Goal: Transaction & Acquisition: Book appointment/travel/reservation

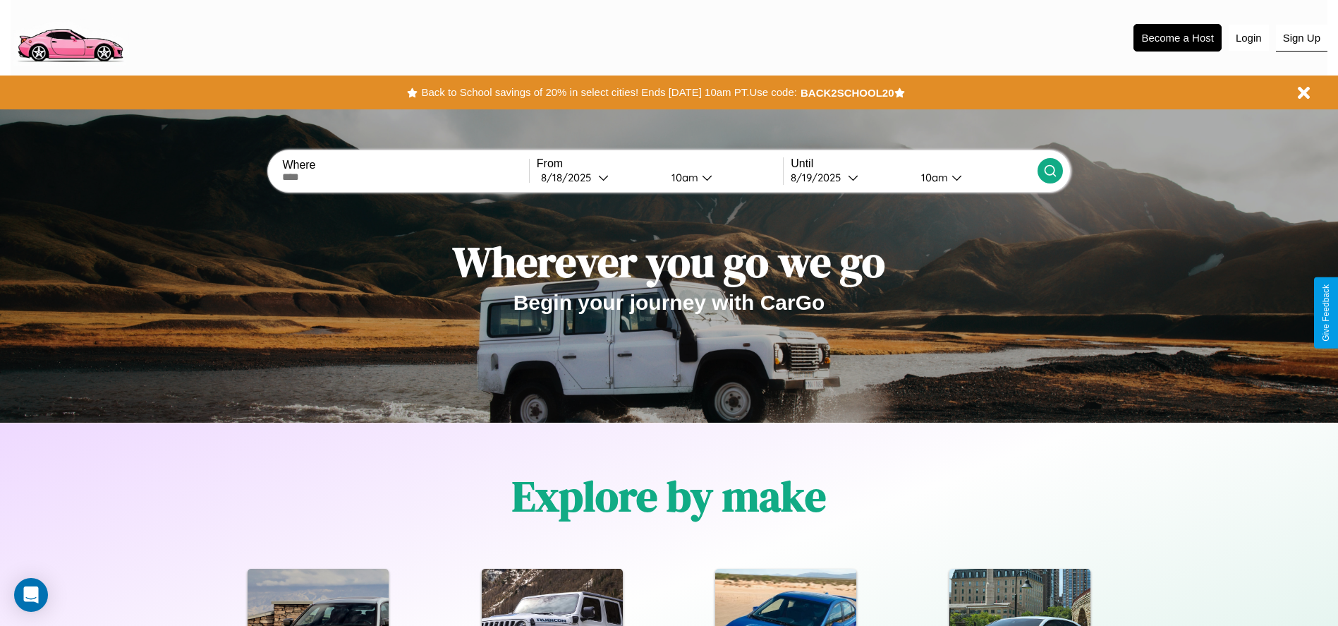
click at [1302, 37] on button "Sign Up" at bounding box center [1301, 38] width 51 height 27
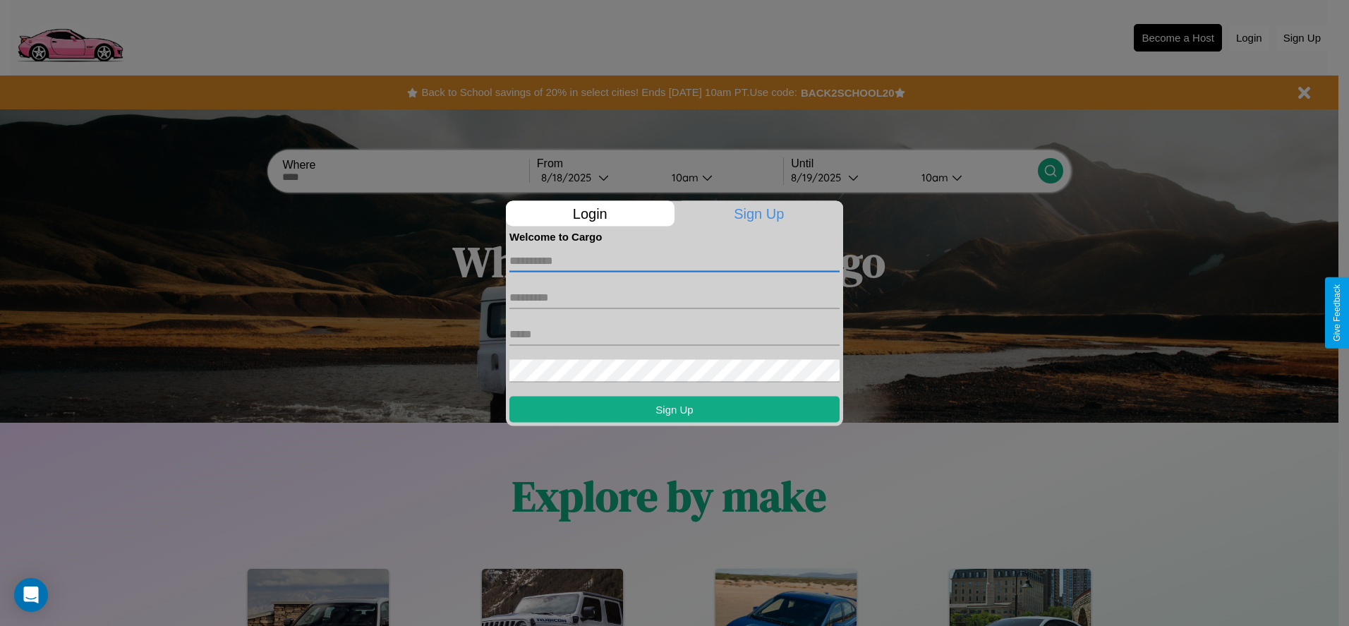
click at [674, 260] on input "text" at bounding box center [674, 260] width 330 height 23
type input "*******"
click at [674, 297] on input "text" at bounding box center [674, 297] width 330 height 23
type input "*****"
click at [674, 334] on input "text" at bounding box center [674, 333] width 330 height 23
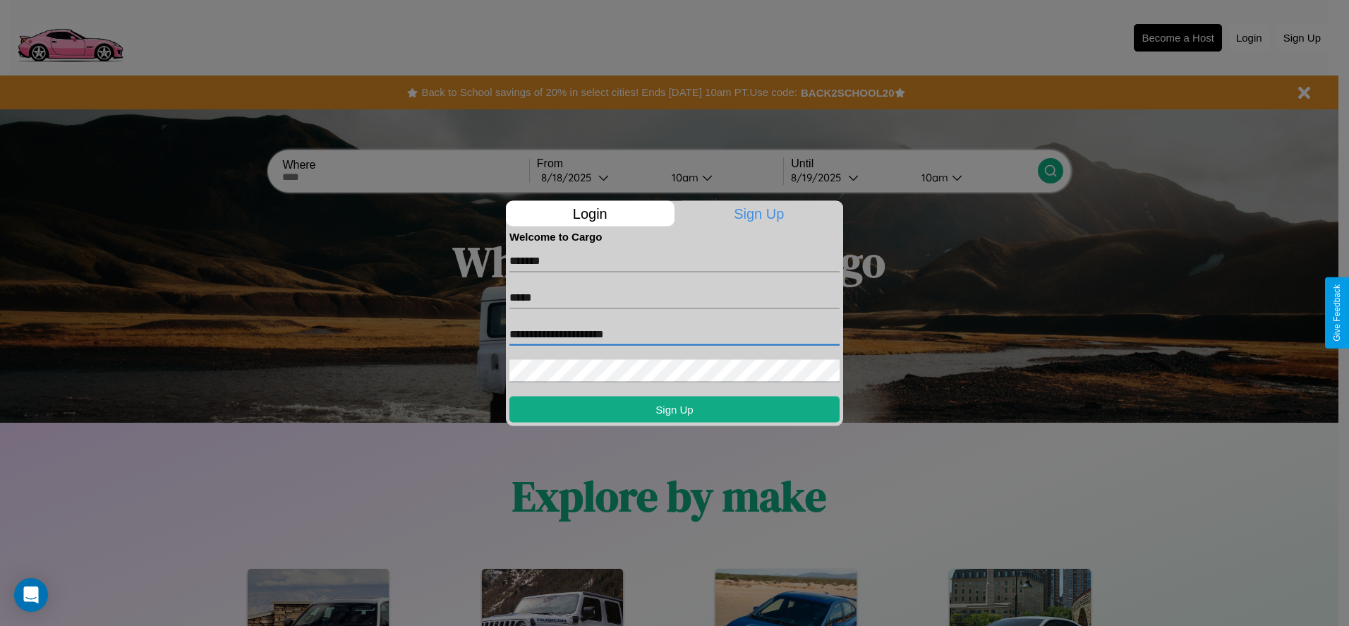
type input "**********"
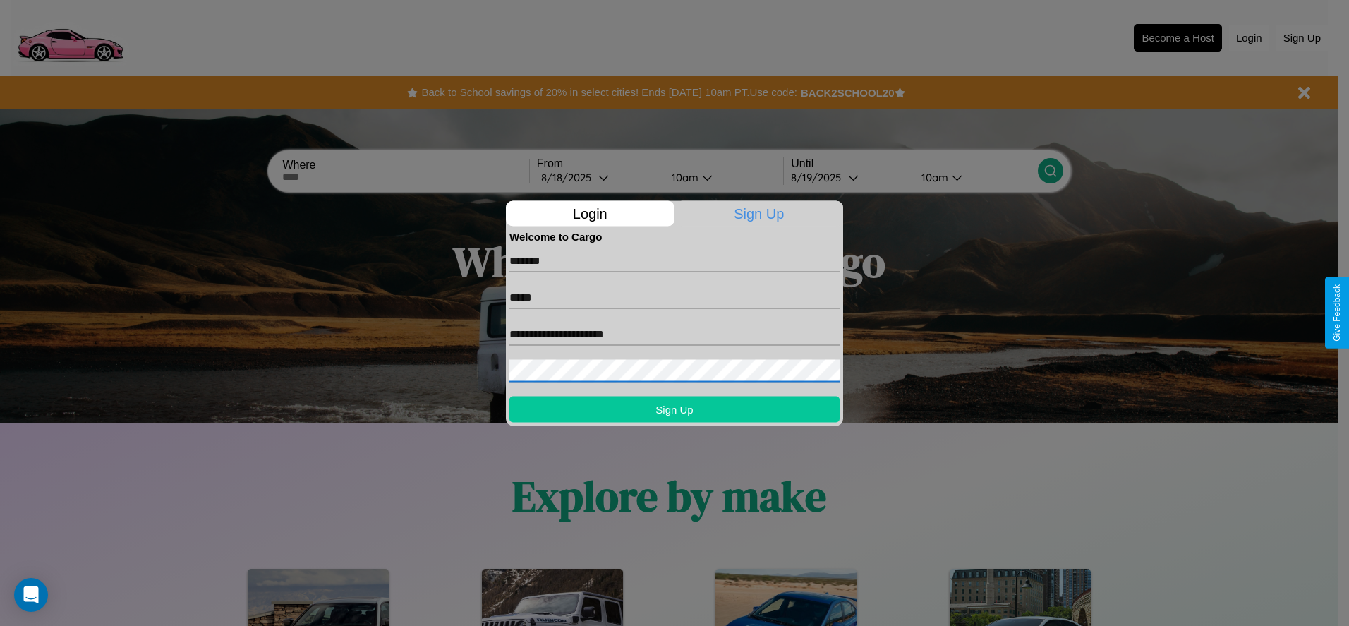
click at [674, 408] on button "Sign Up" at bounding box center [674, 409] width 330 height 26
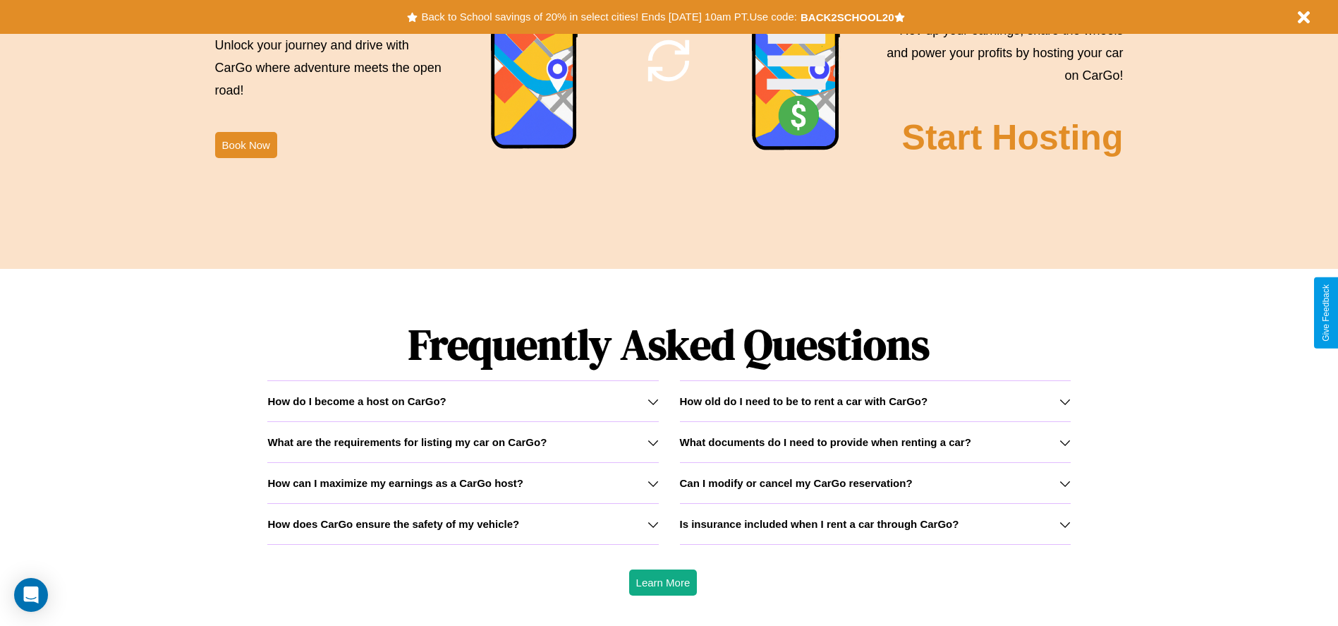
scroll to position [2024, 0]
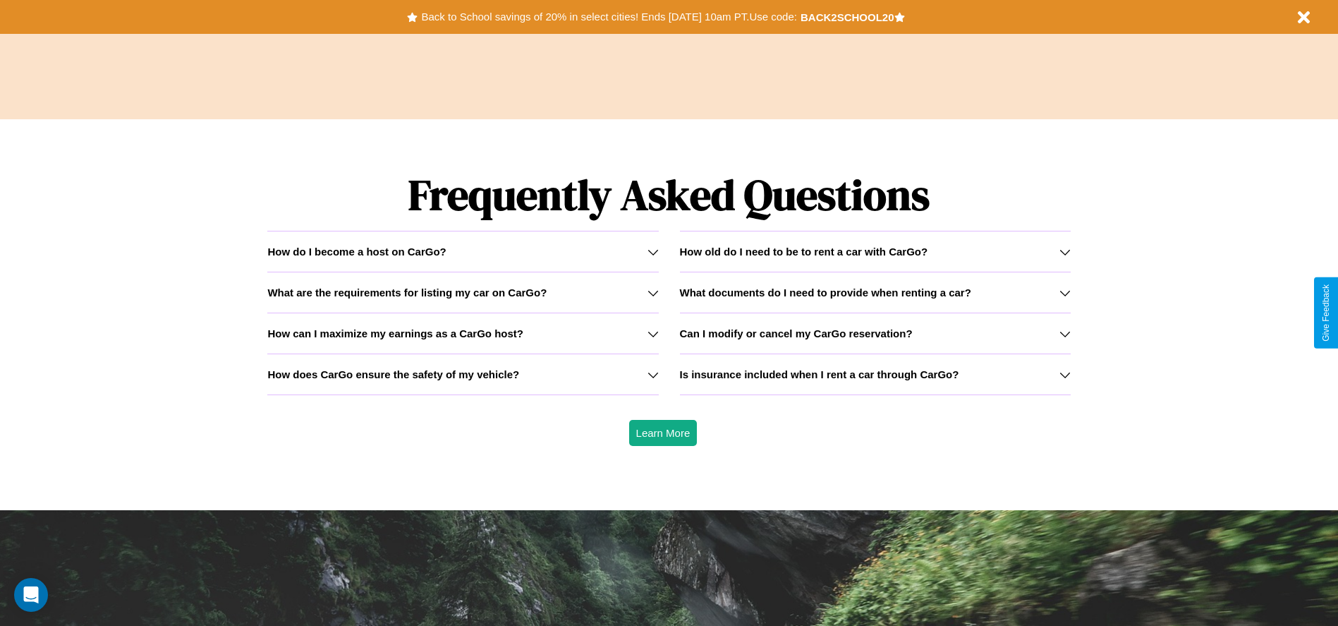
click at [653, 251] on icon at bounding box center [653, 251] width 11 height 11
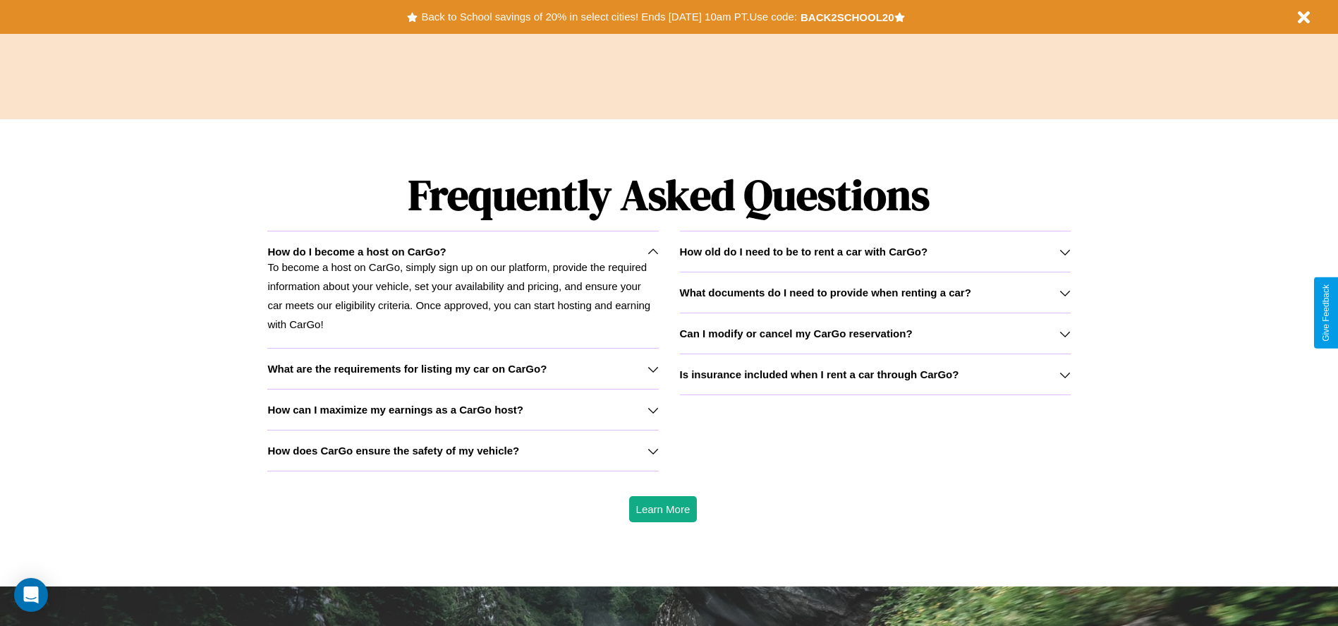
click at [875, 374] on h3 "Is insurance included when I rent a car through CarGo?" at bounding box center [819, 374] width 279 height 12
click at [875, 333] on h3 "Can I modify or cancel my CarGo reservation?" at bounding box center [796, 333] width 233 height 12
click at [653, 409] on icon at bounding box center [653, 409] width 11 height 11
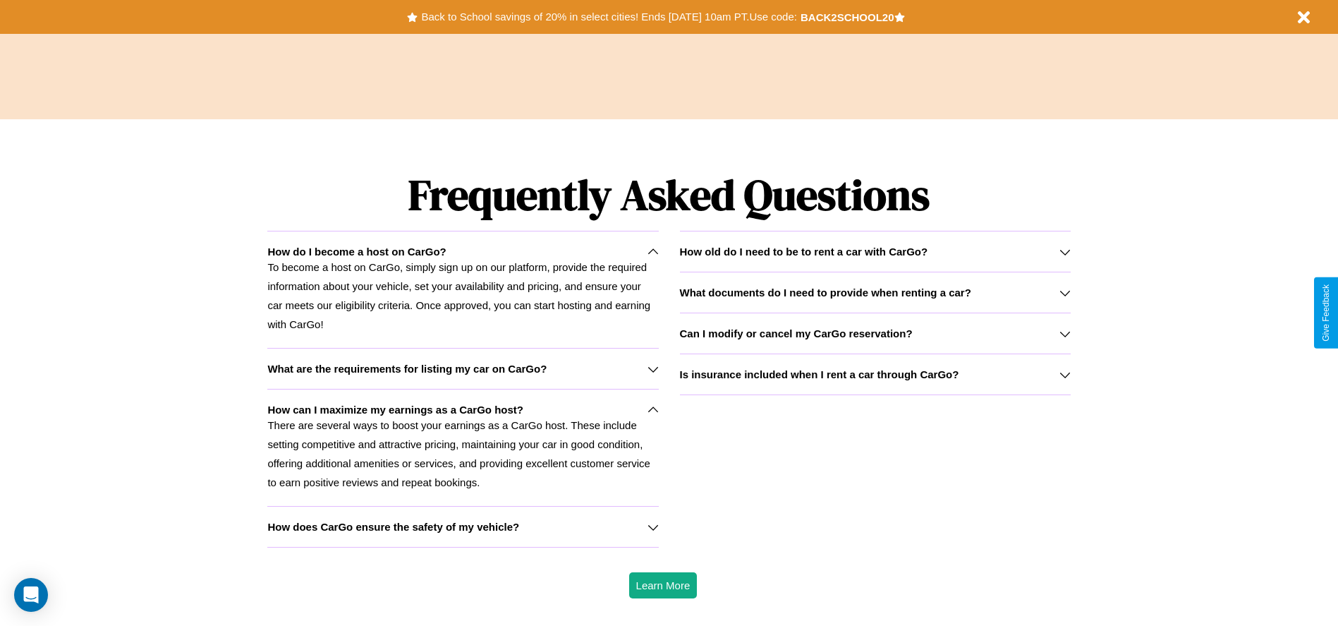
click at [653, 251] on icon at bounding box center [653, 251] width 11 height 11
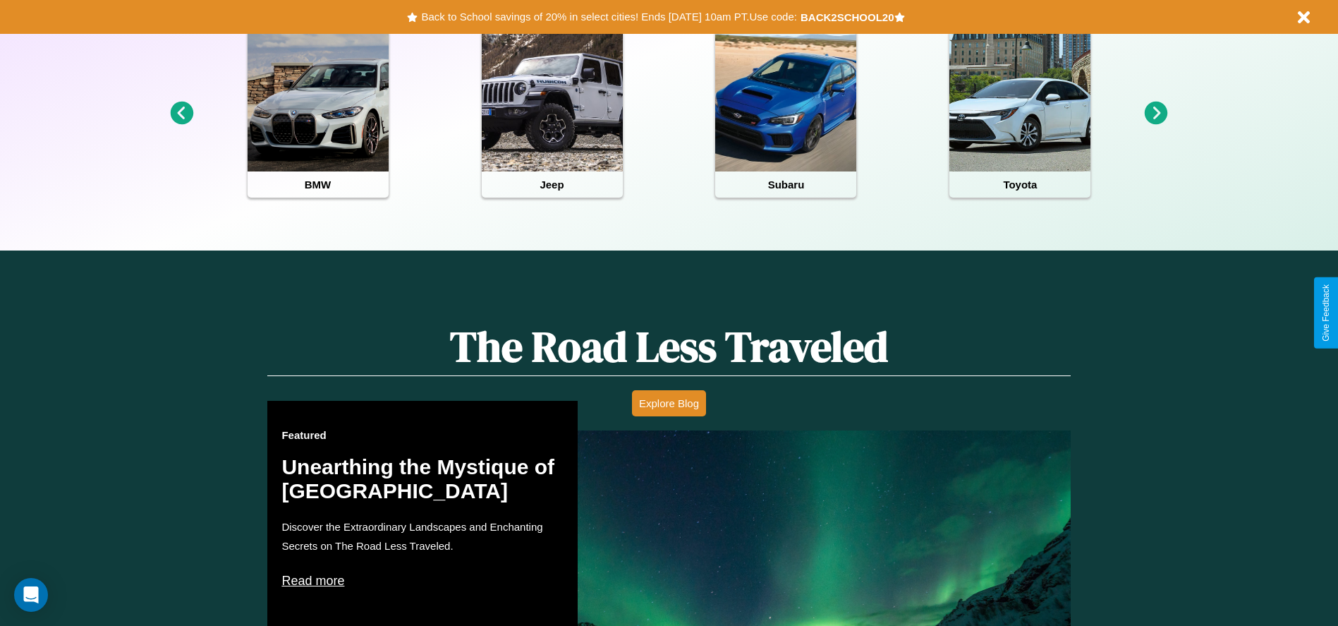
scroll to position [293, 0]
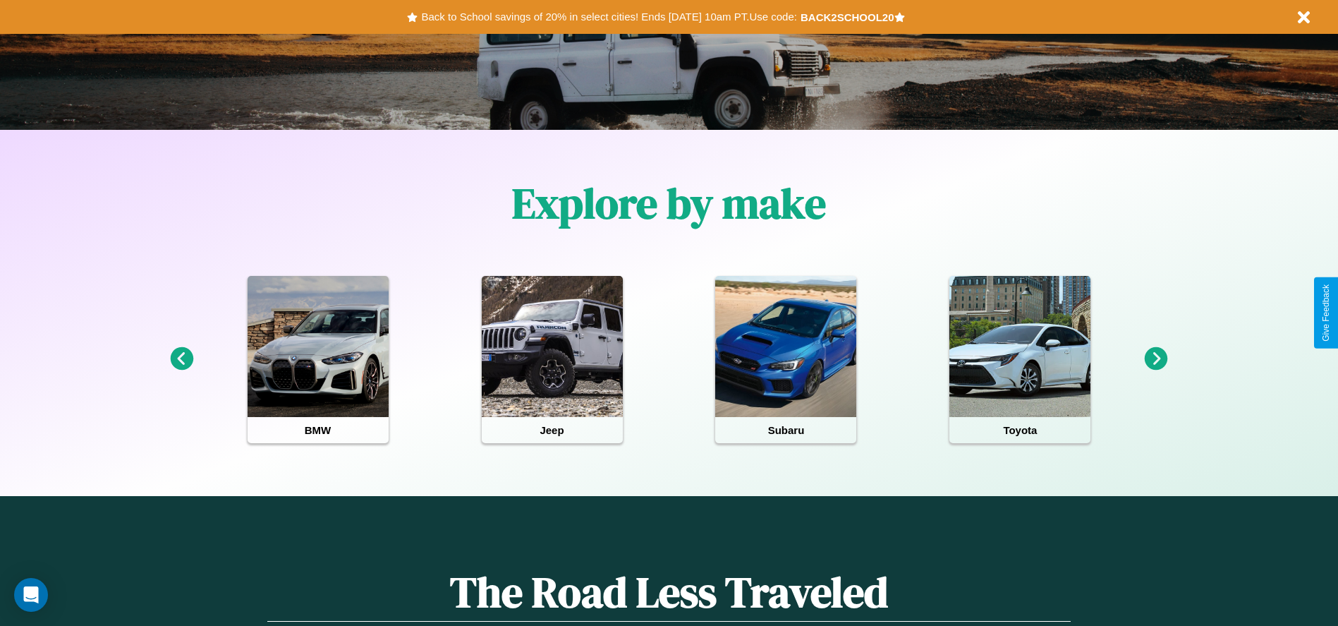
click at [1156, 359] on icon at bounding box center [1156, 358] width 23 height 23
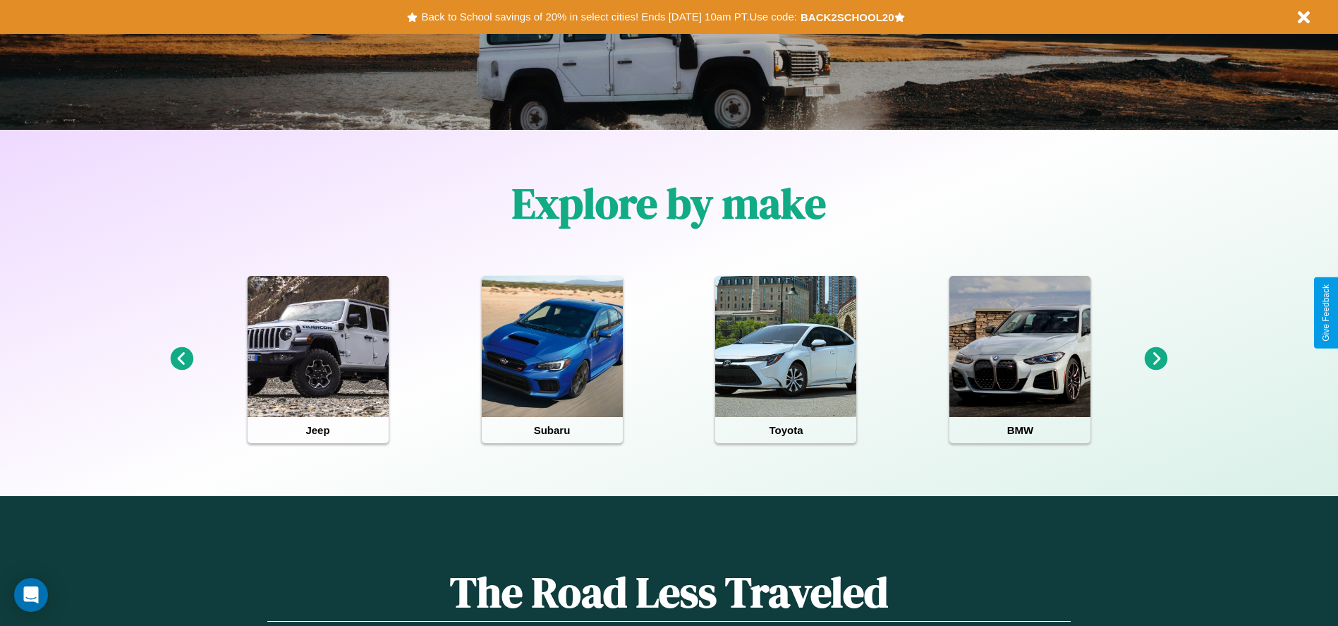
click at [181, 359] on icon at bounding box center [181, 358] width 23 height 23
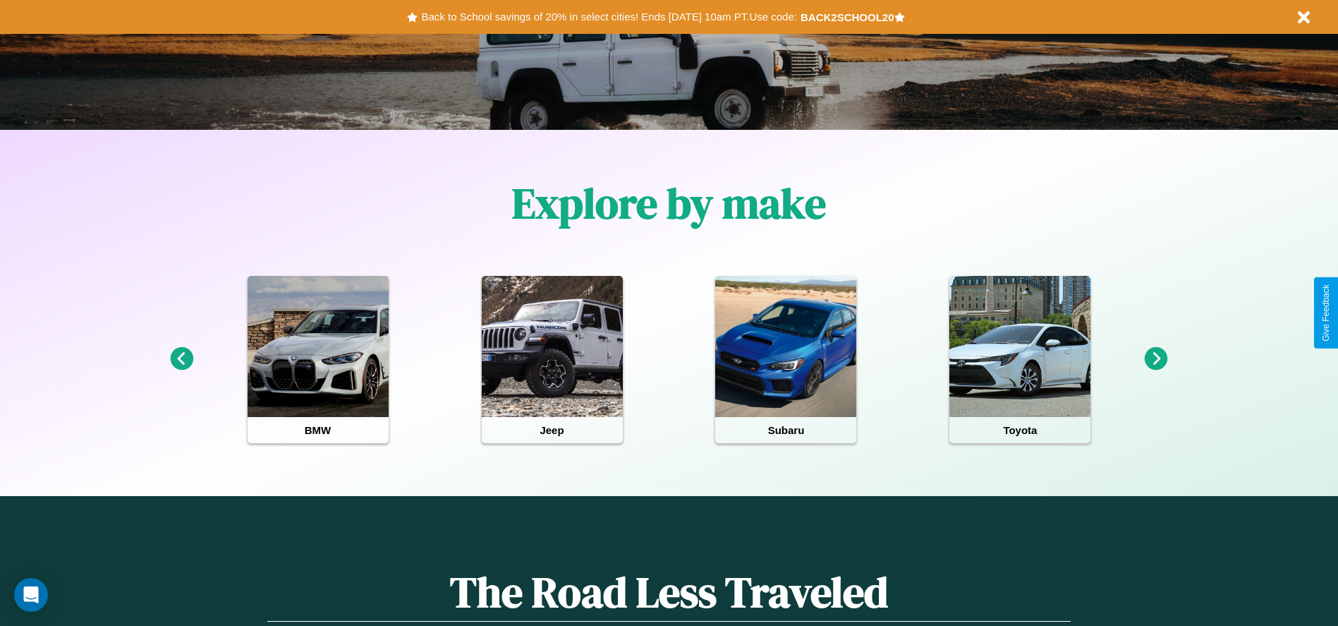
click at [1156, 359] on icon at bounding box center [1156, 358] width 23 height 23
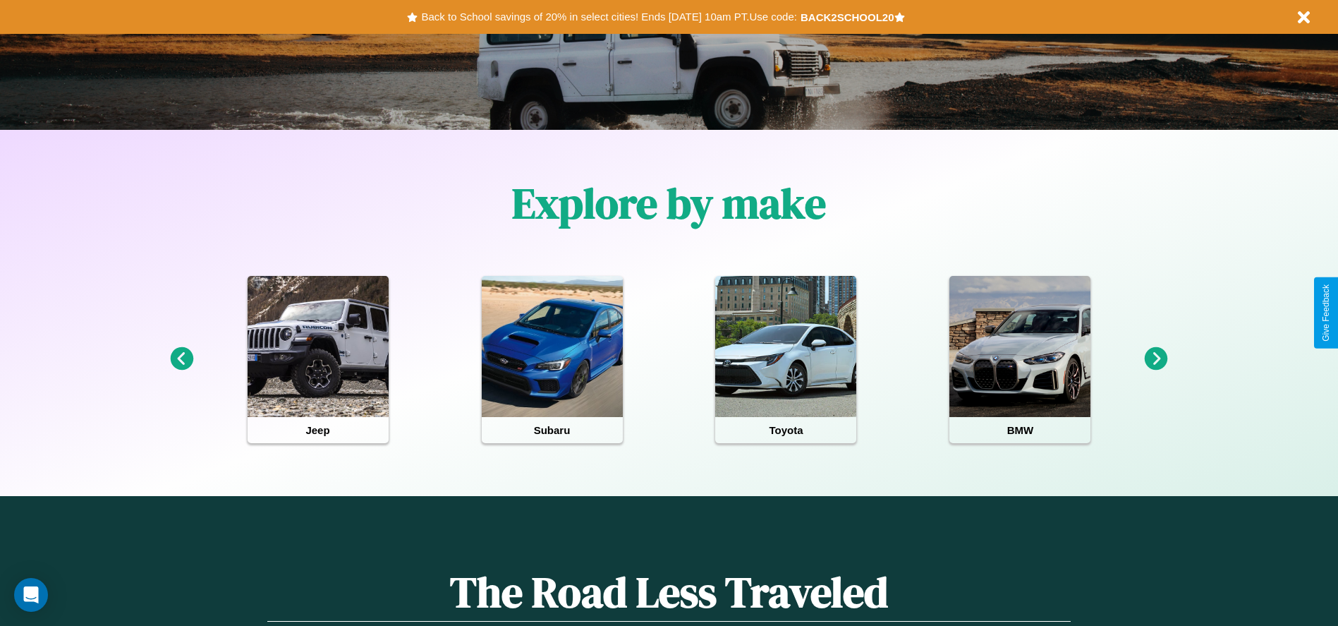
click at [181, 359] on icon at bounding box center [181, 358] width 23 height 23
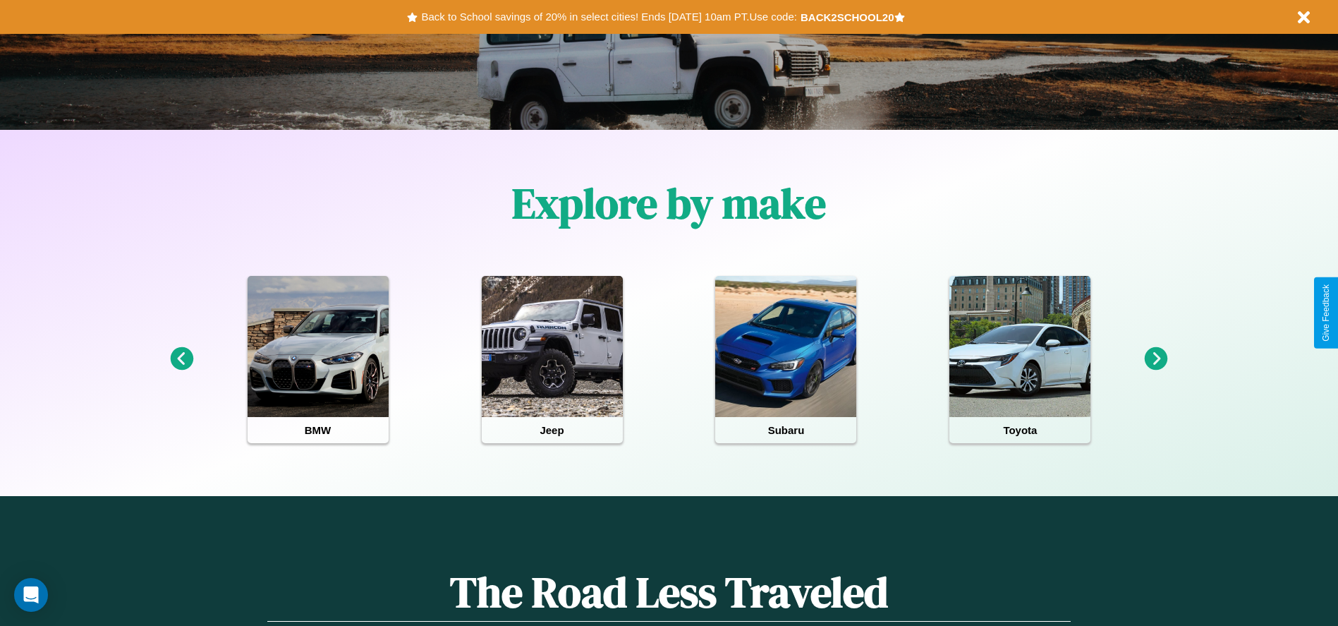
click at [181, 359] on icon at bounding box center [181, 358] width 23 height 23
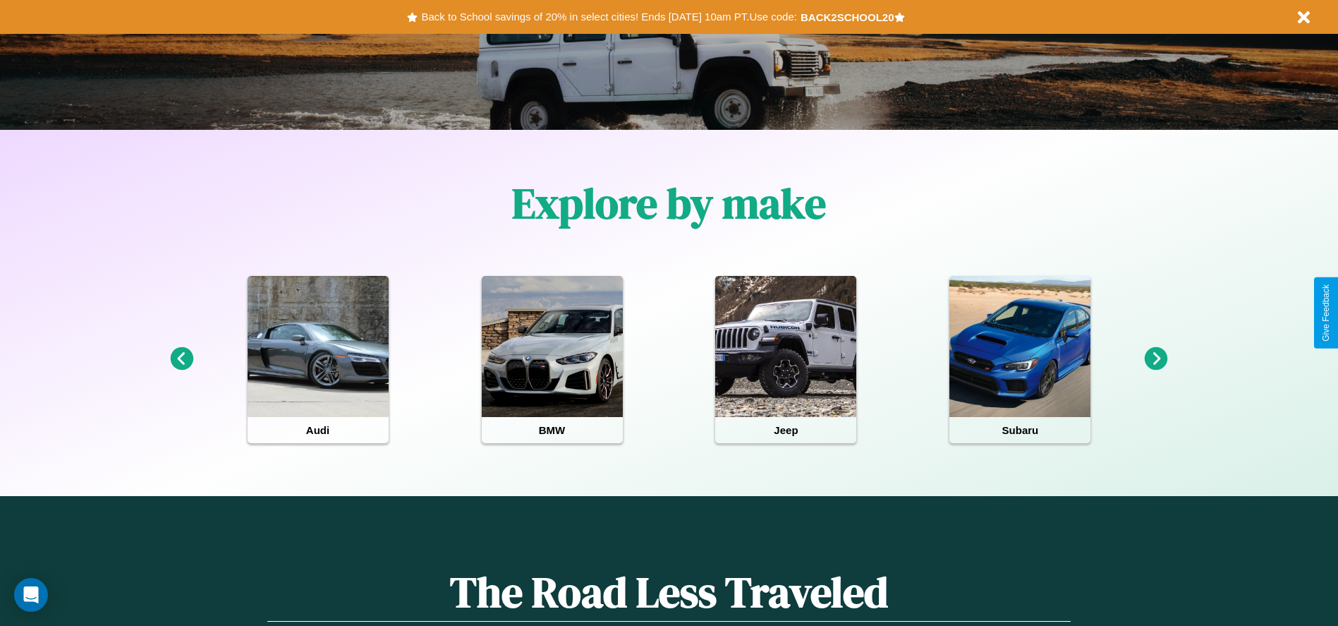
click at [1156, 359] on icon at bounding box center [1156, 358] width 23 height 23
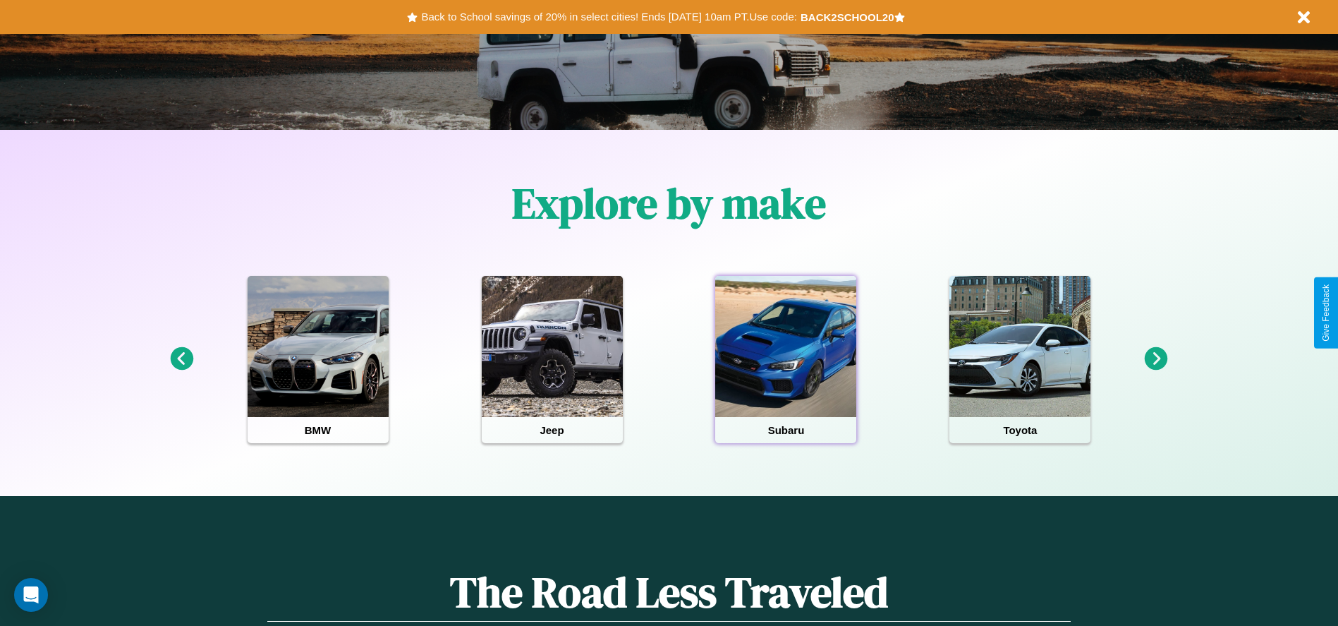
click at [786, 359] on div at bounding box center [785, 346] width 141 height 141
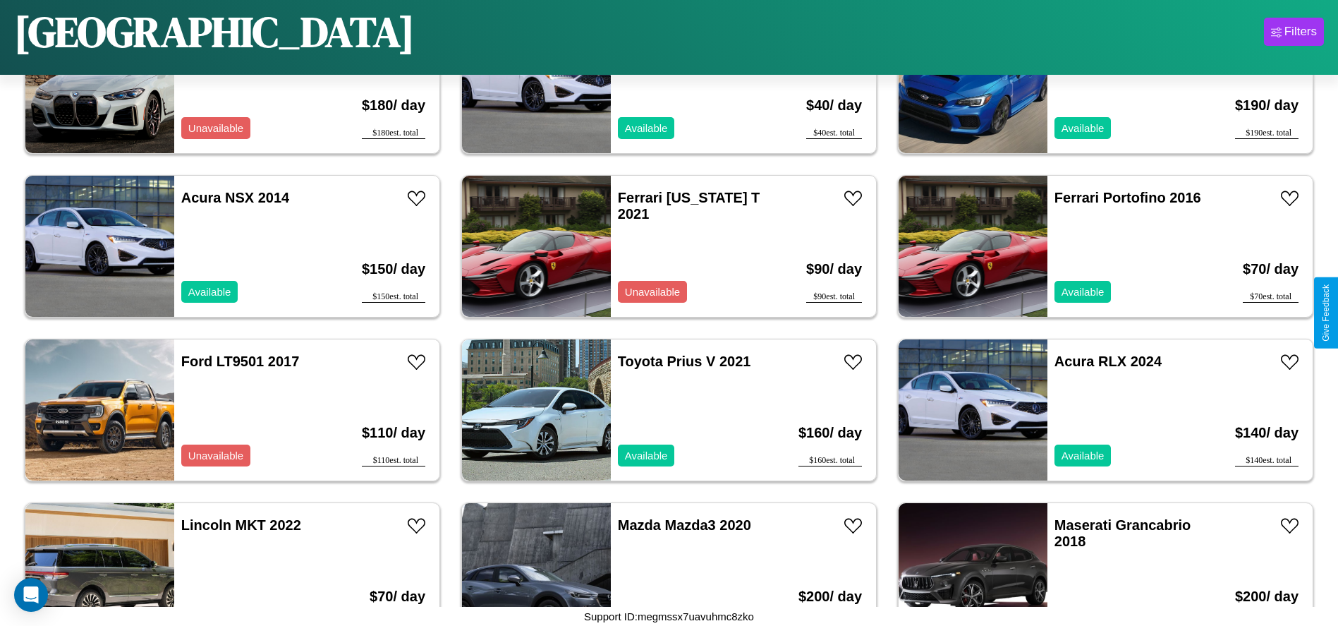
scroll to position [812, 0]
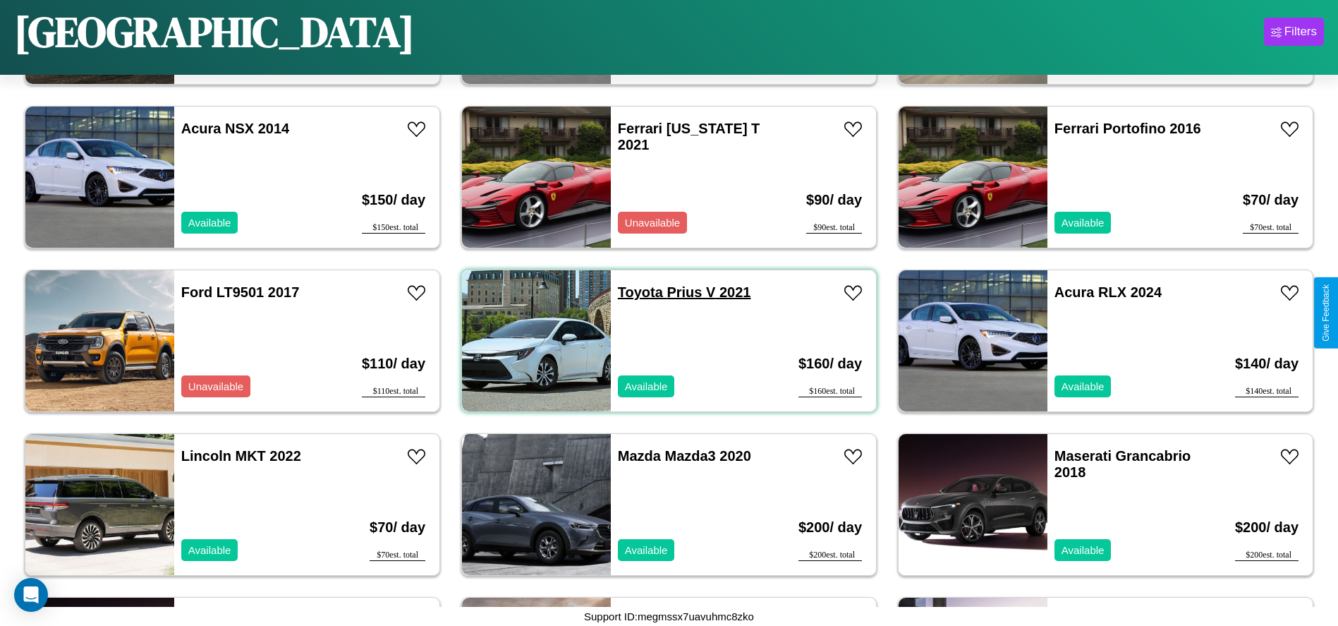
click at [635, 292] on link "Toyota Prius V 2021" at bounding box center [684, 292] width 133 height 16
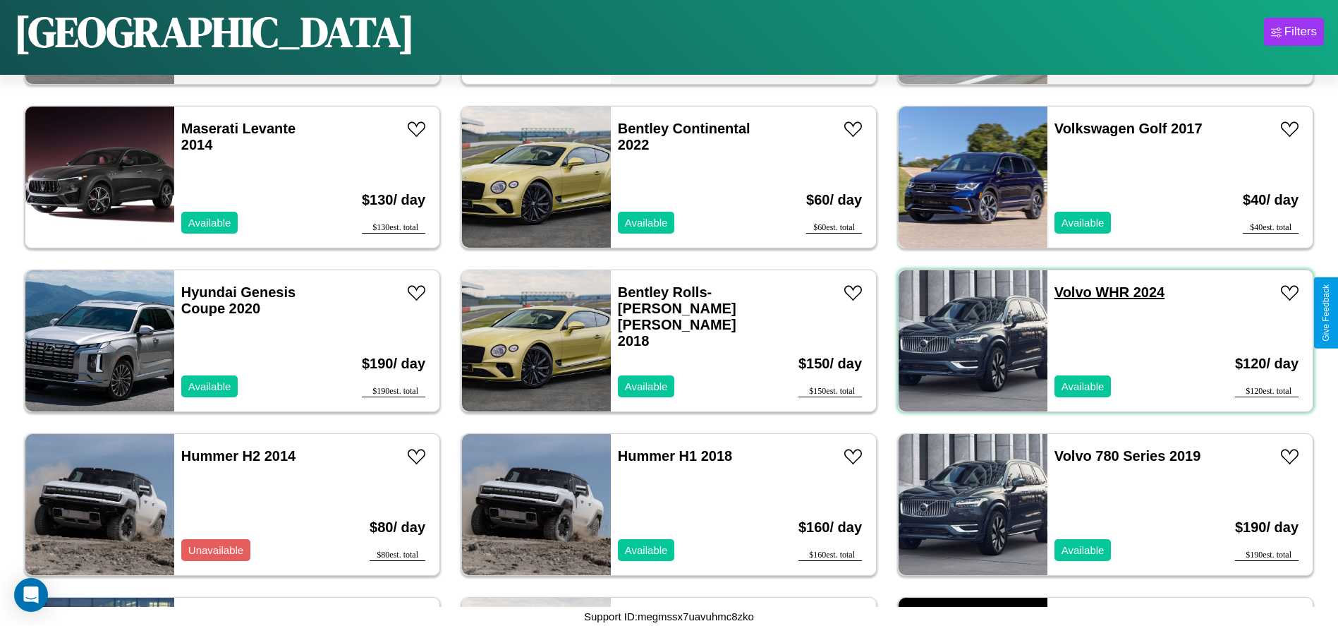
click at [1065, 292] on link "Volvo WHR 2024" at bounding box center [1110, 292] width 110 height 16
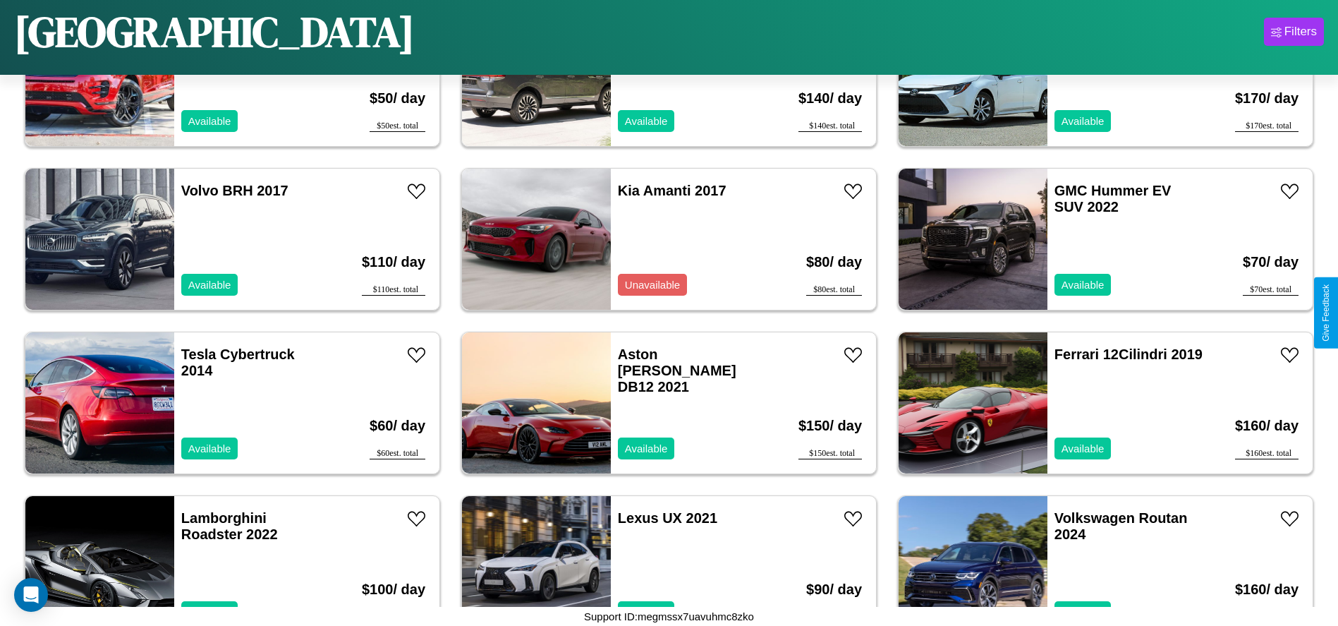
scroll to position [2285, 0]
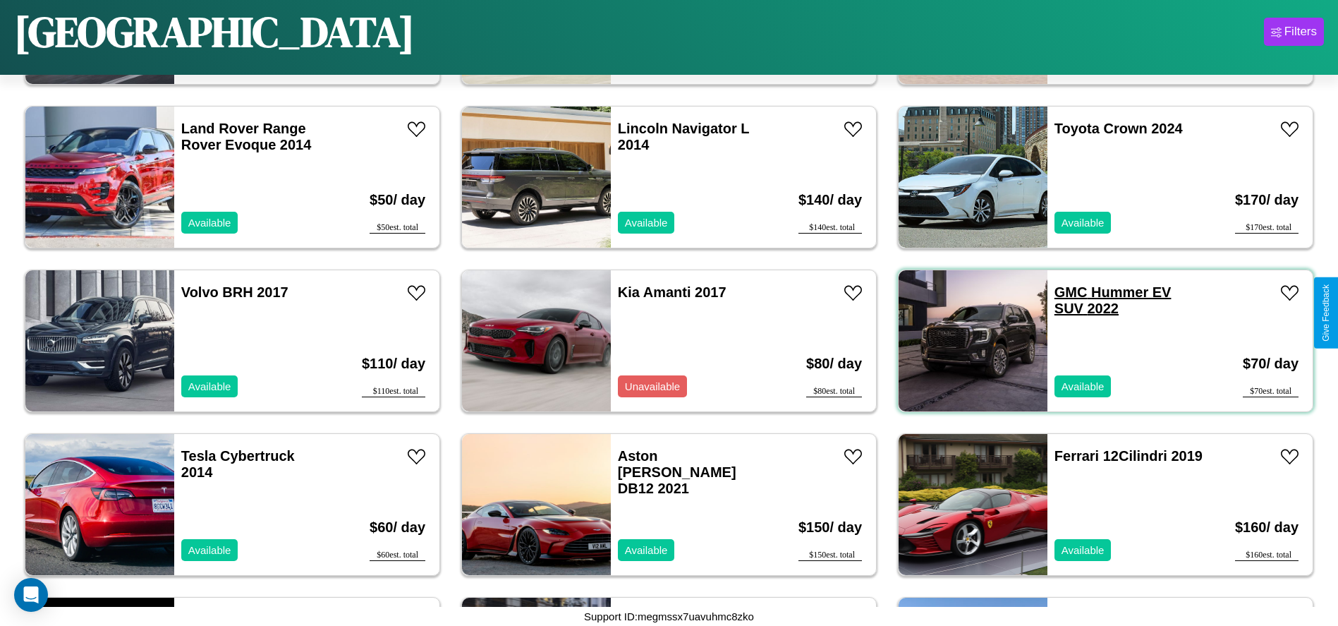
click at [1062, 292] on link "GMC Hummer EV SUV 2022" at bounding box center [1113, 300] width 117 height 32
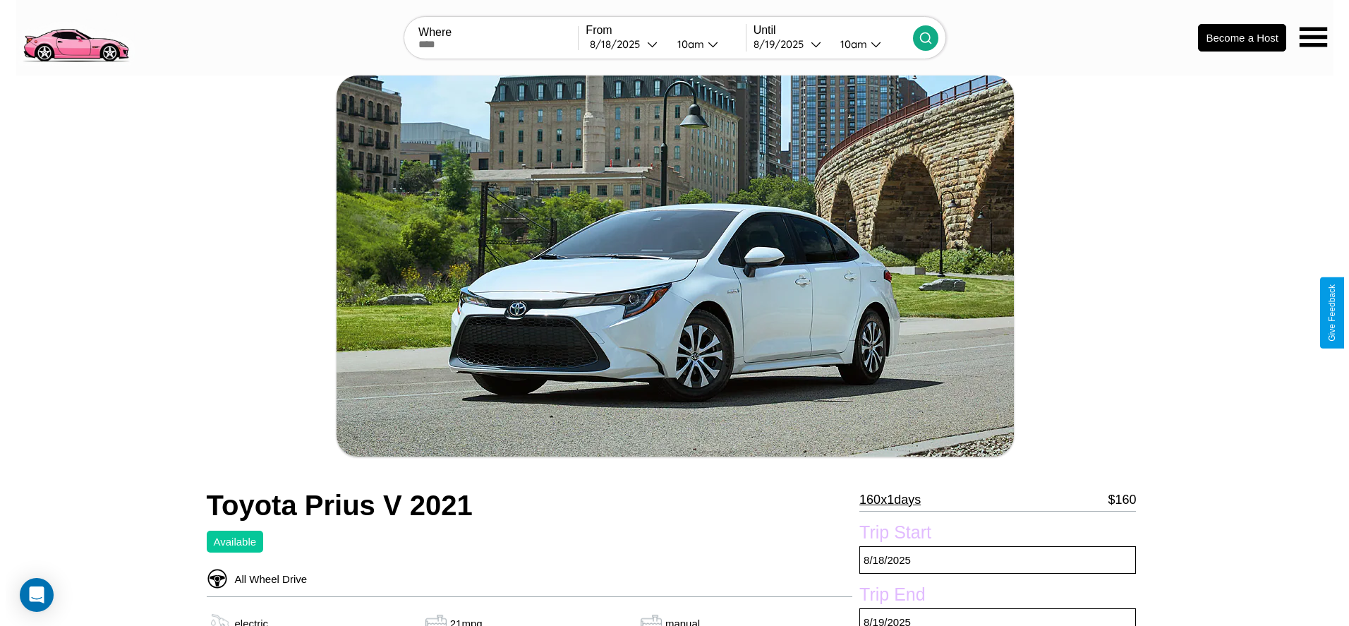
scroll to position [247, 0]
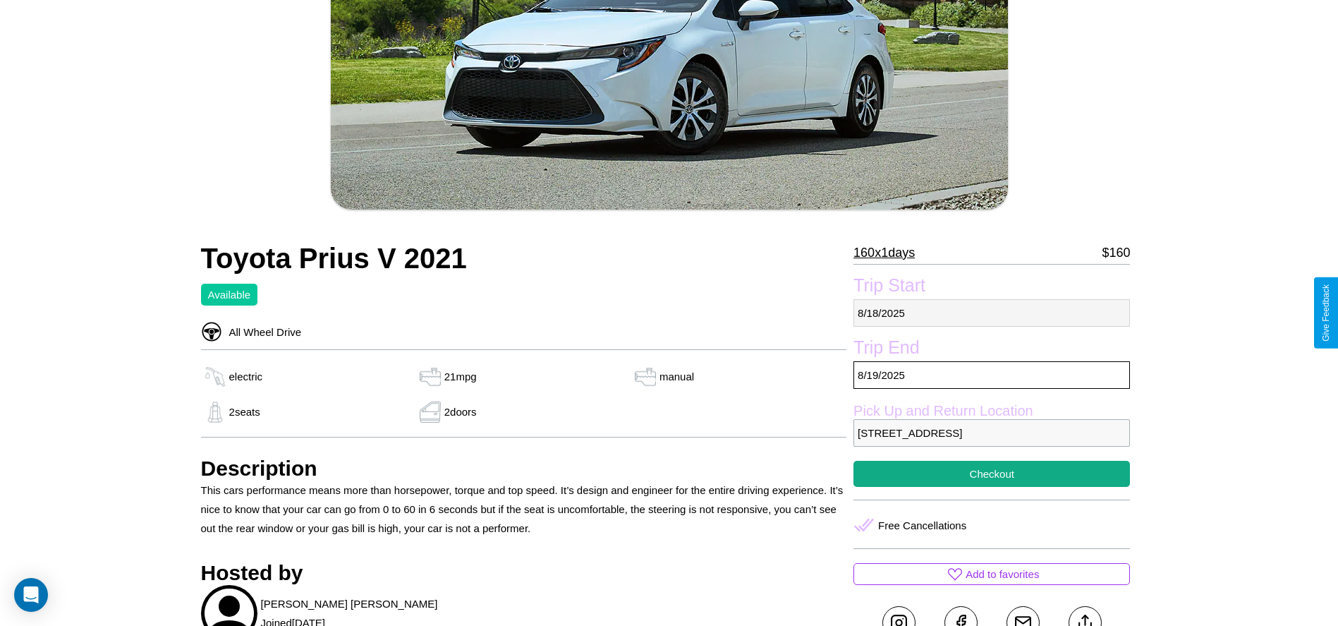
click at [992, 313] on p "8 / 18 / 2025" at bounding box center [992, 313] width 277 height 28
select select "*"
select select "****"
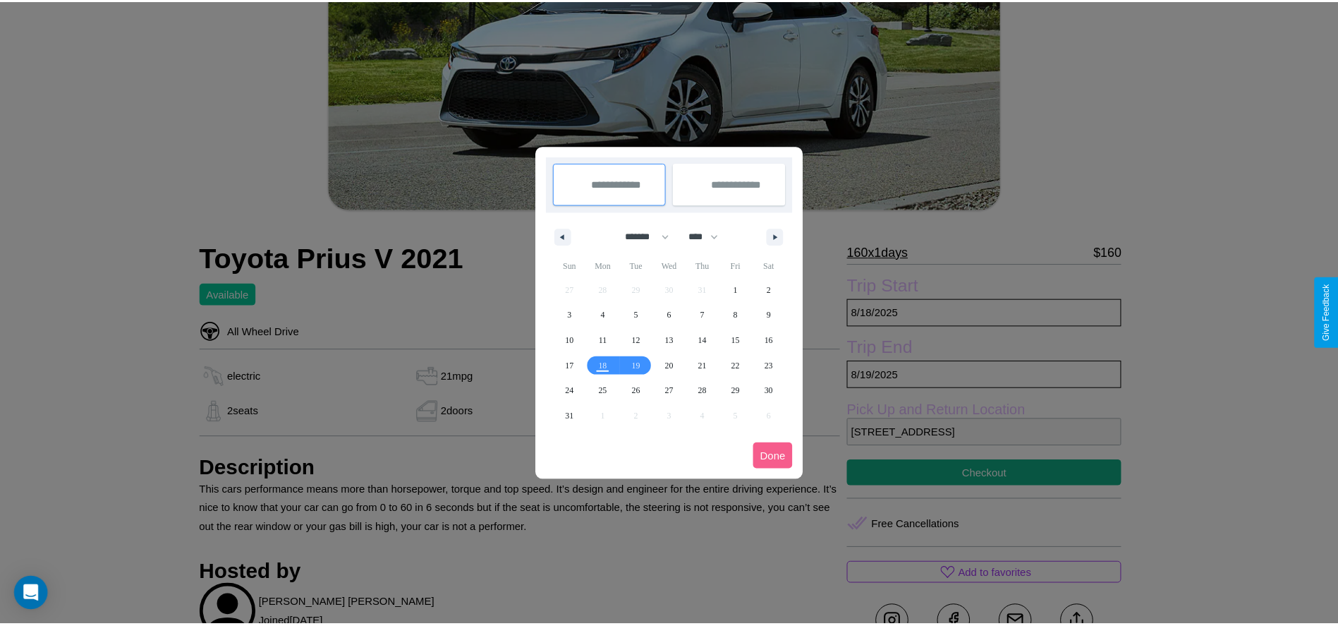
scroll to position [0, 0]
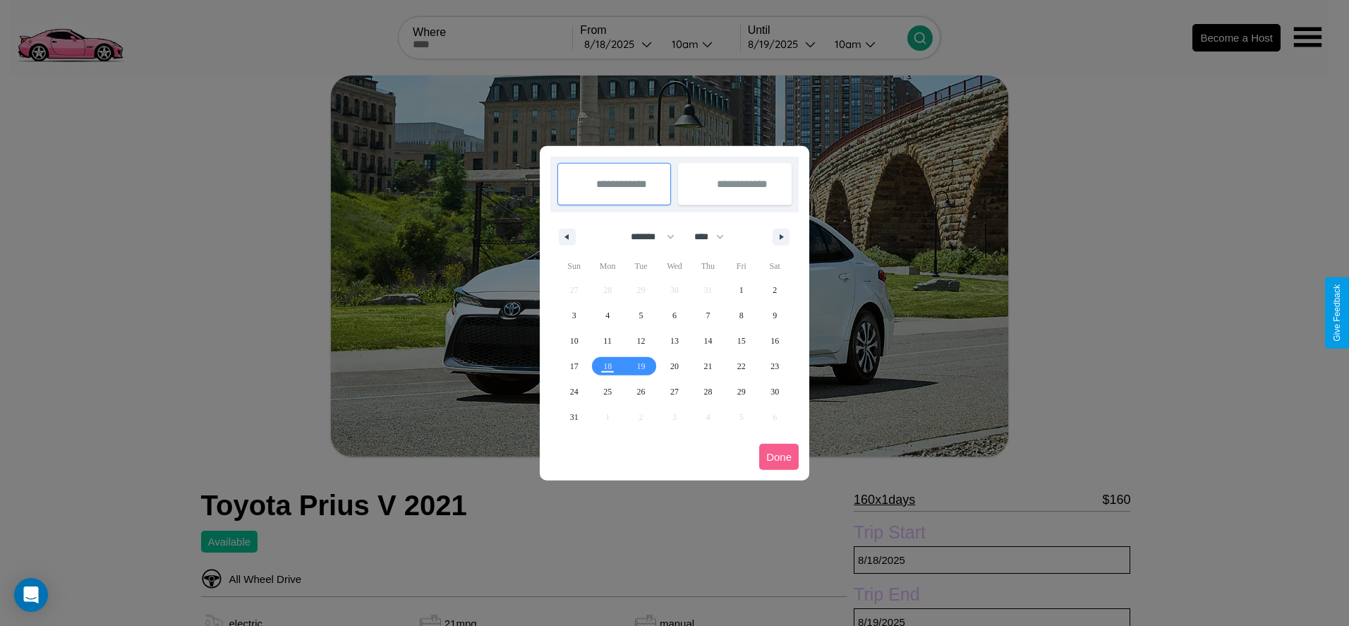
click at [619, 44] on div at bounding box center [674, 313] width 1349 height 626
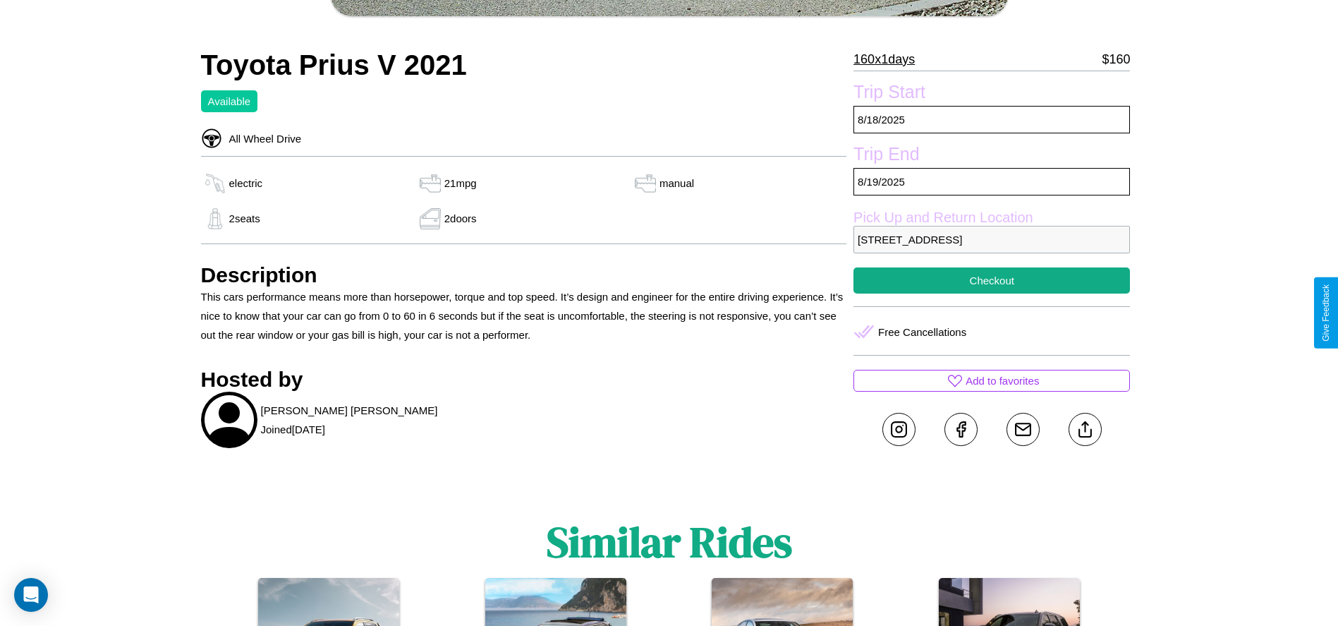
scroll to position [508, 0]
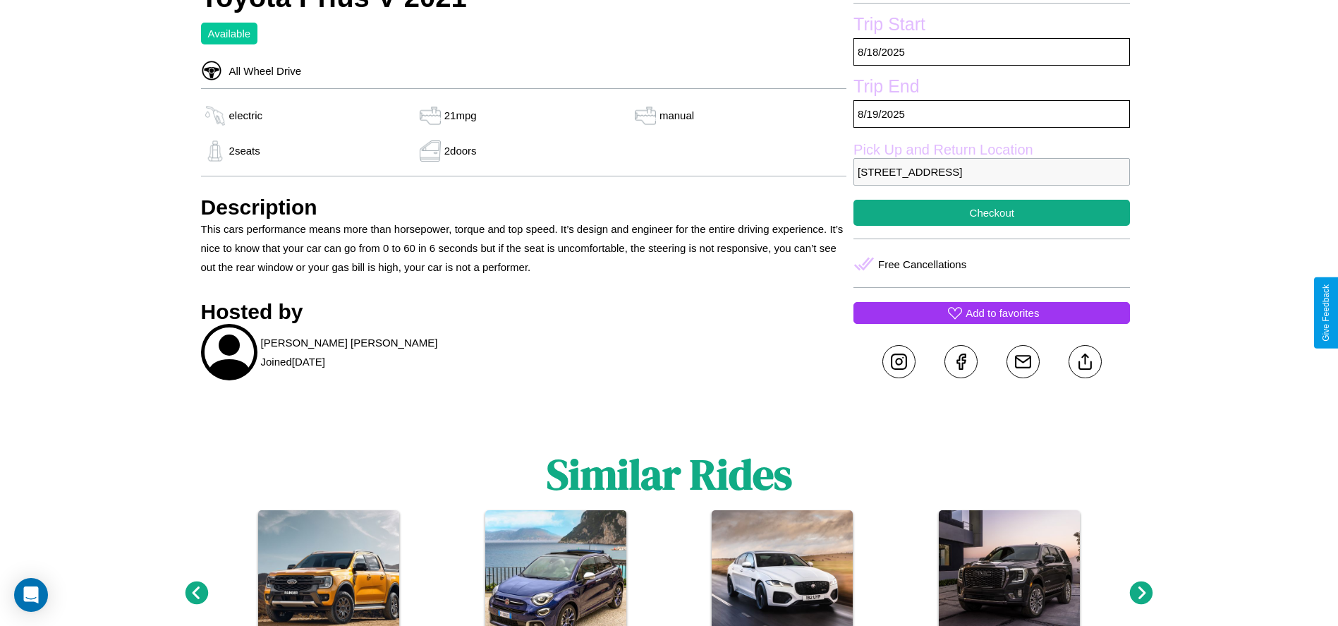
click at [992, 313] on p "Add to favorites" at bounding box center [1002, 312] width 73 height 19
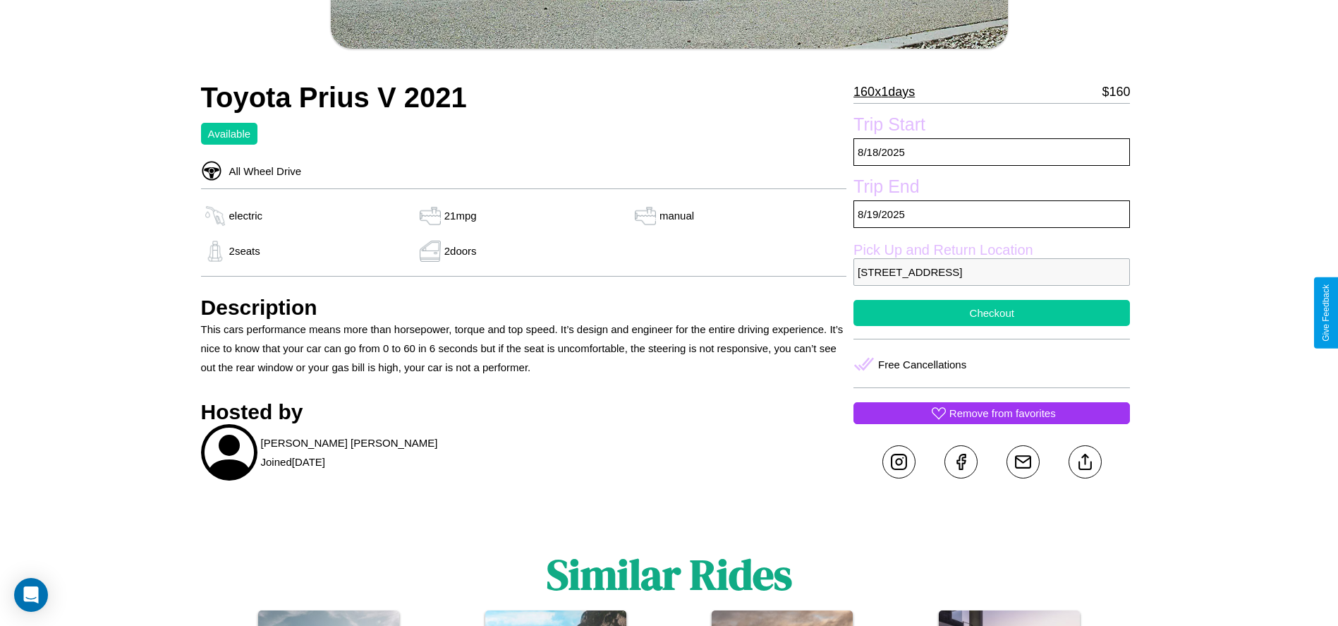
click at [992, 313] on button "Checkout" at bounding box center [992, 313] width 277 height 26
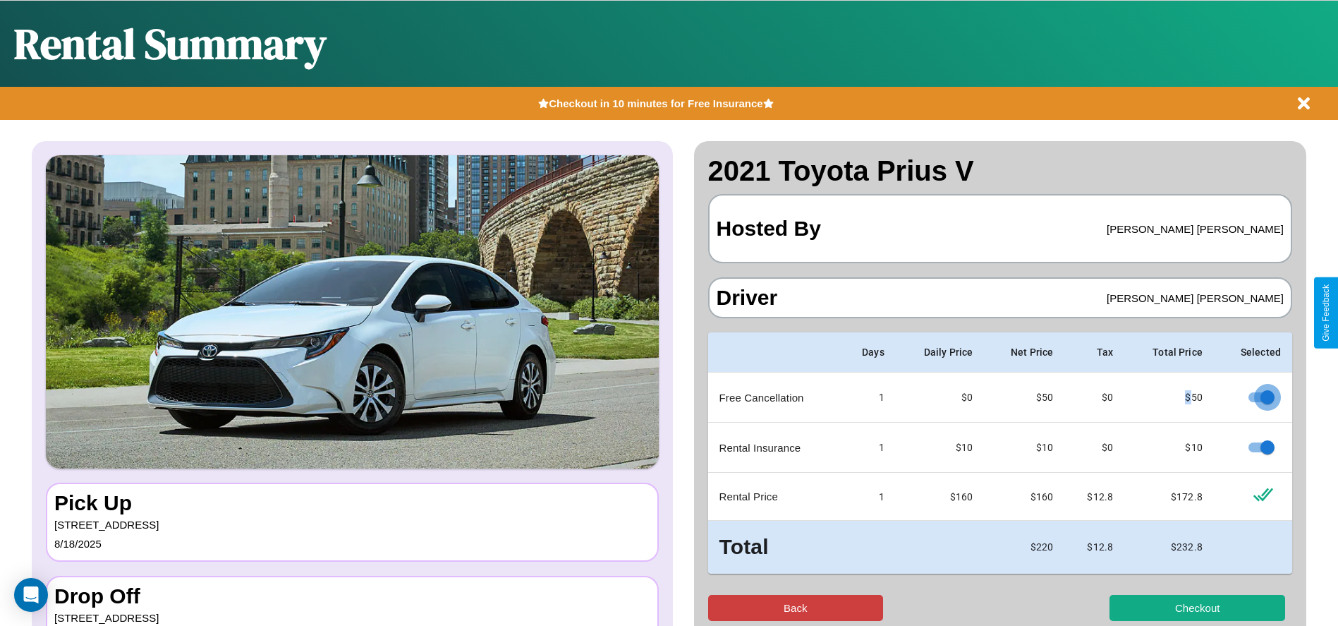
click at [795, 607] on button "Back" at bounding box center [796, 608] width 176 height 26
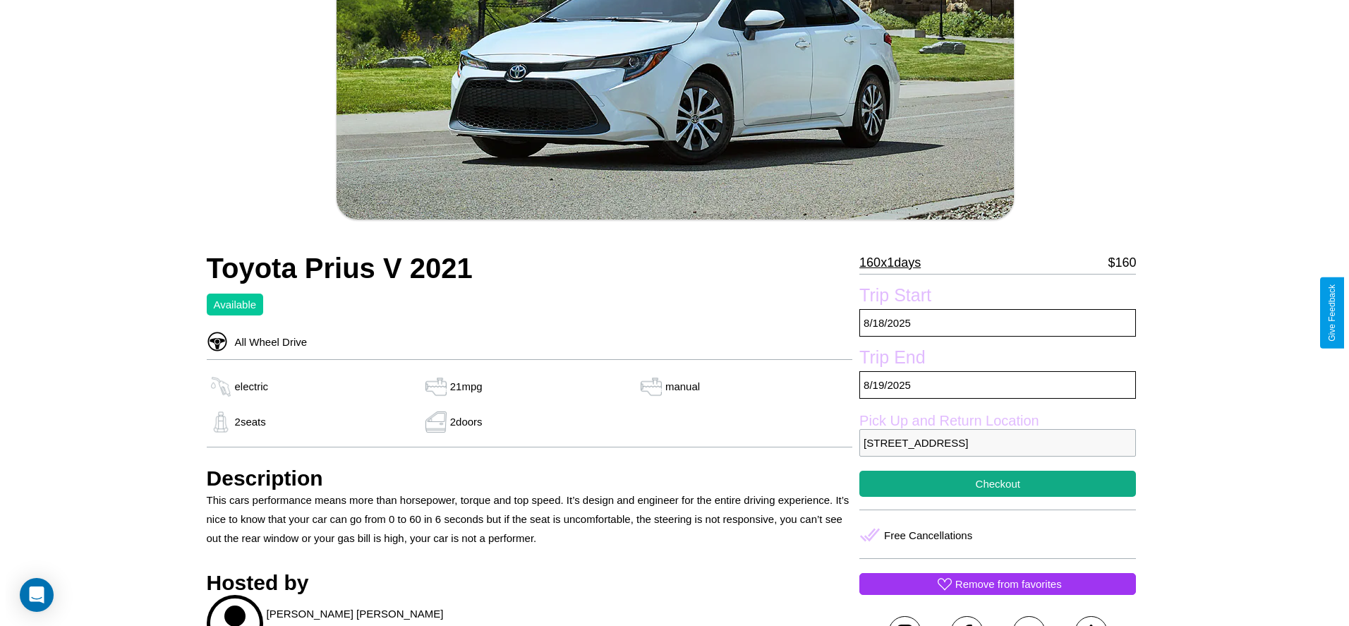
scroll to position [247, 0]
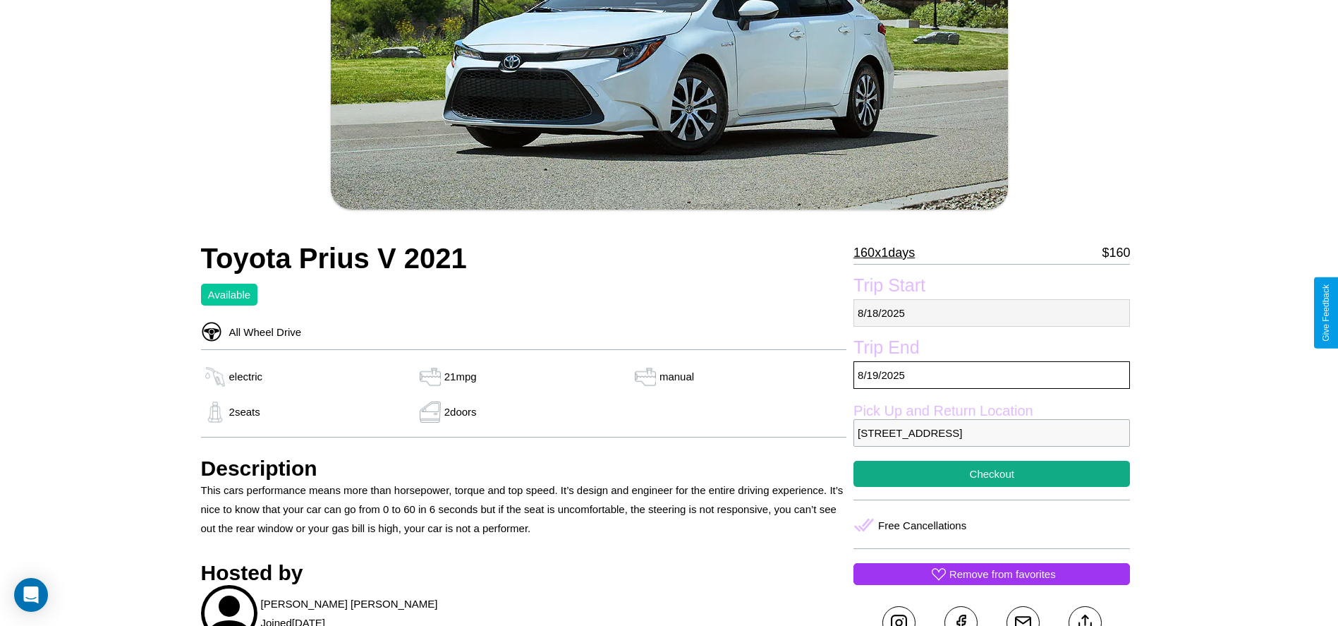
click at [992, 313] on p "8 / 18 / 2025" at bounding box center [992, 313] width 277 height 28
select select "*"
select select "****"
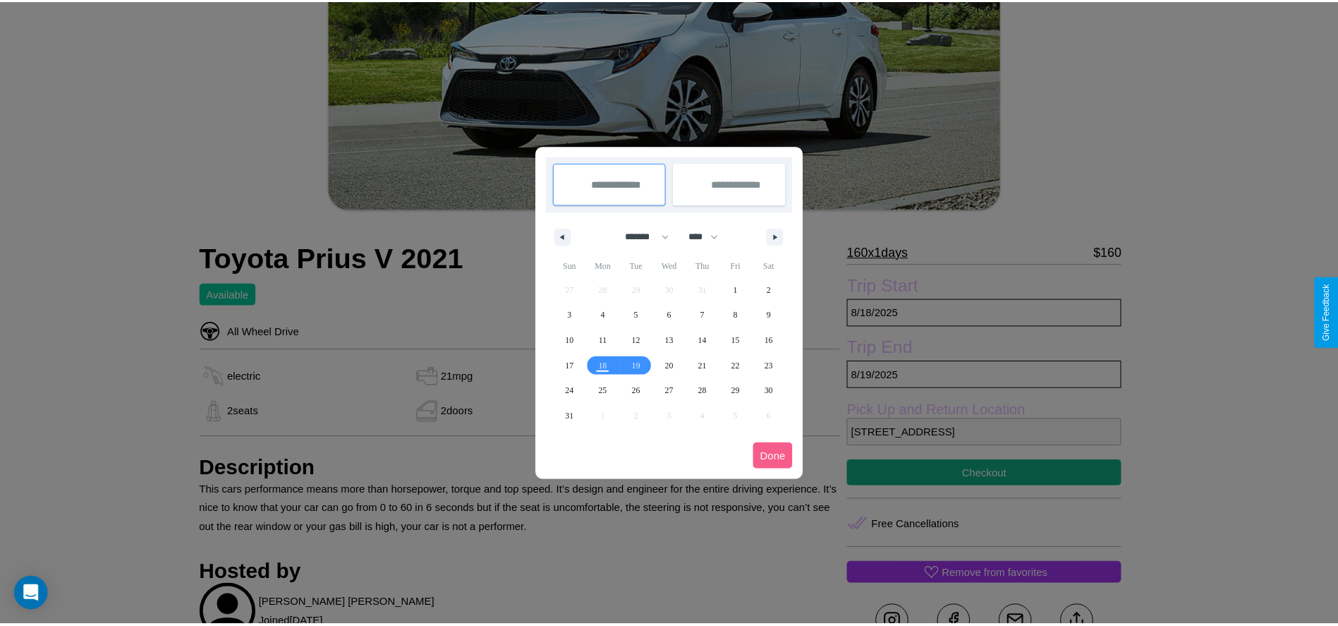
scroll to position [0, 0]
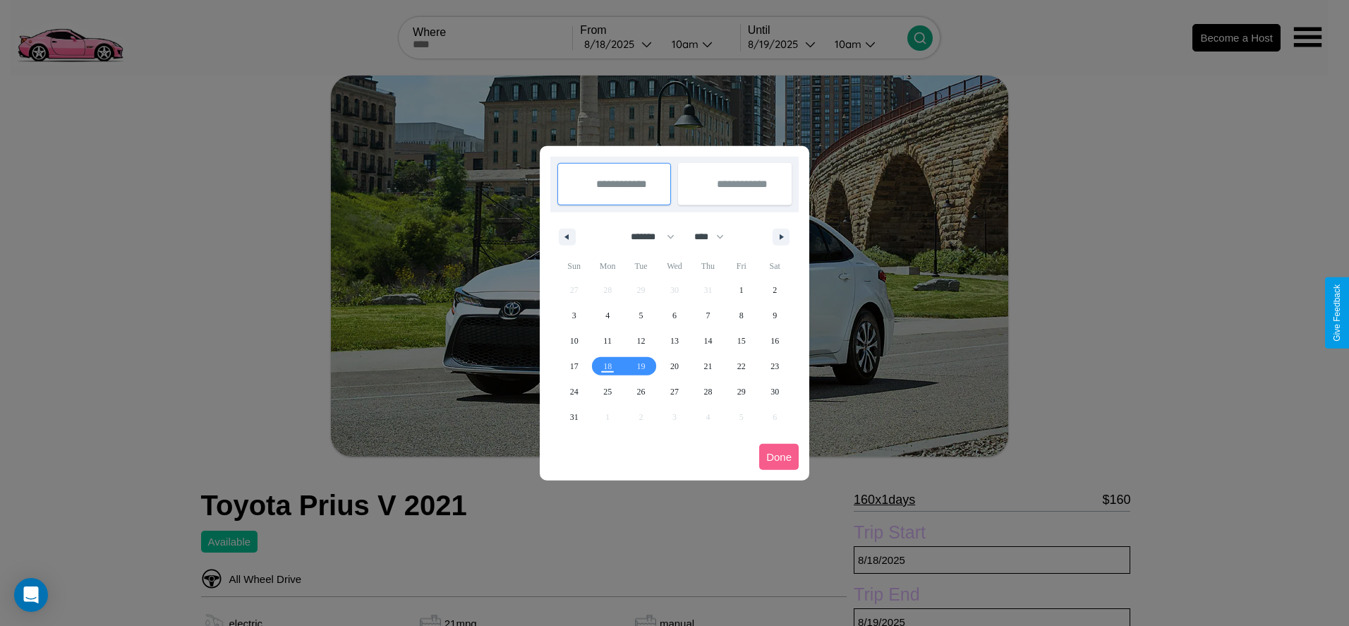
click at [619, 44] on div at bounding box center [674, 313] width 1349 height 626
